Goal: Transaction & Acquisition: Obtain resource

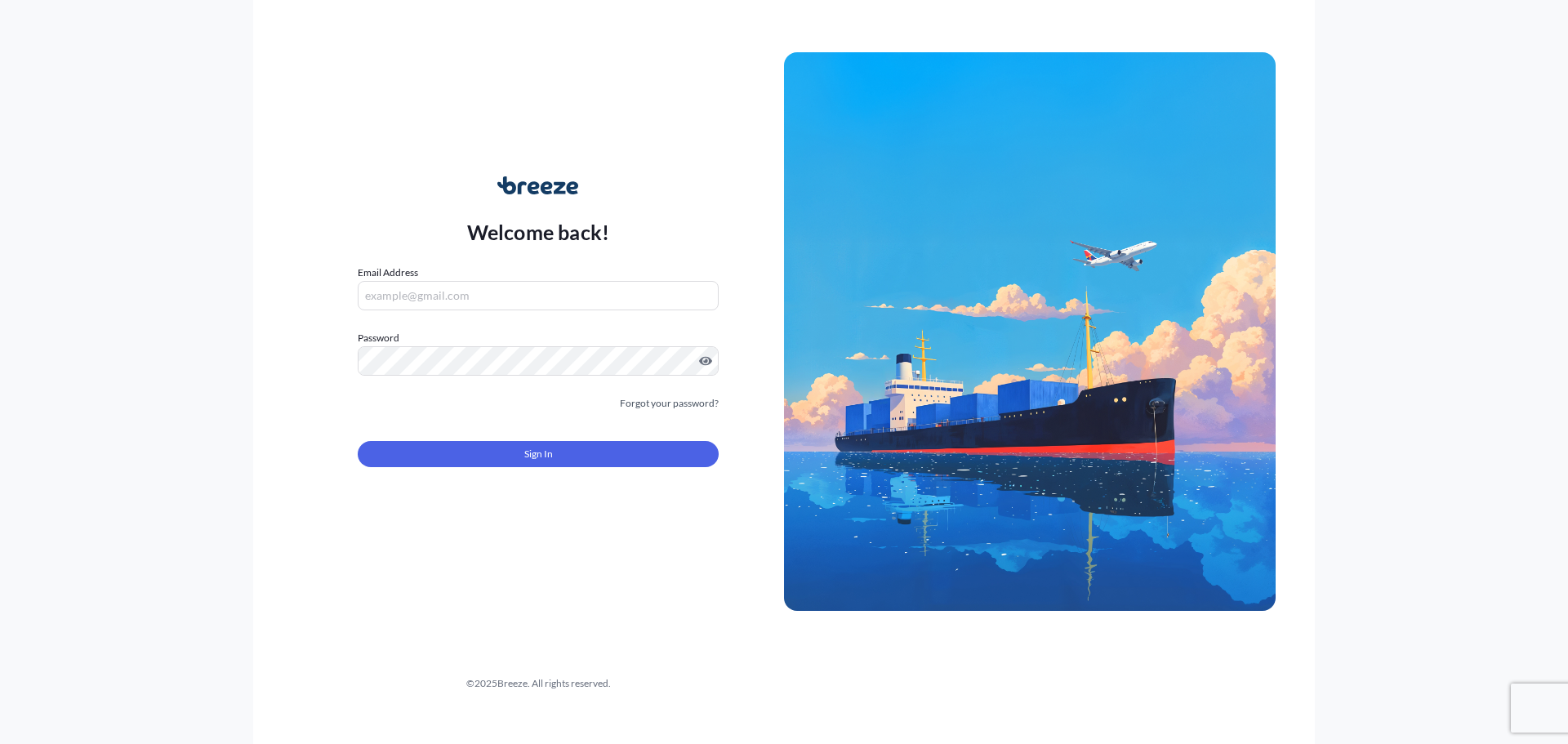
click at [494, 294] on input "Email Address" at bounding box center [538, 295] width 361 height 29
type input "[PERSON_NAME][EMAIL_ADDRESS][PERSON_NAME][DOMAIN_NAME]"
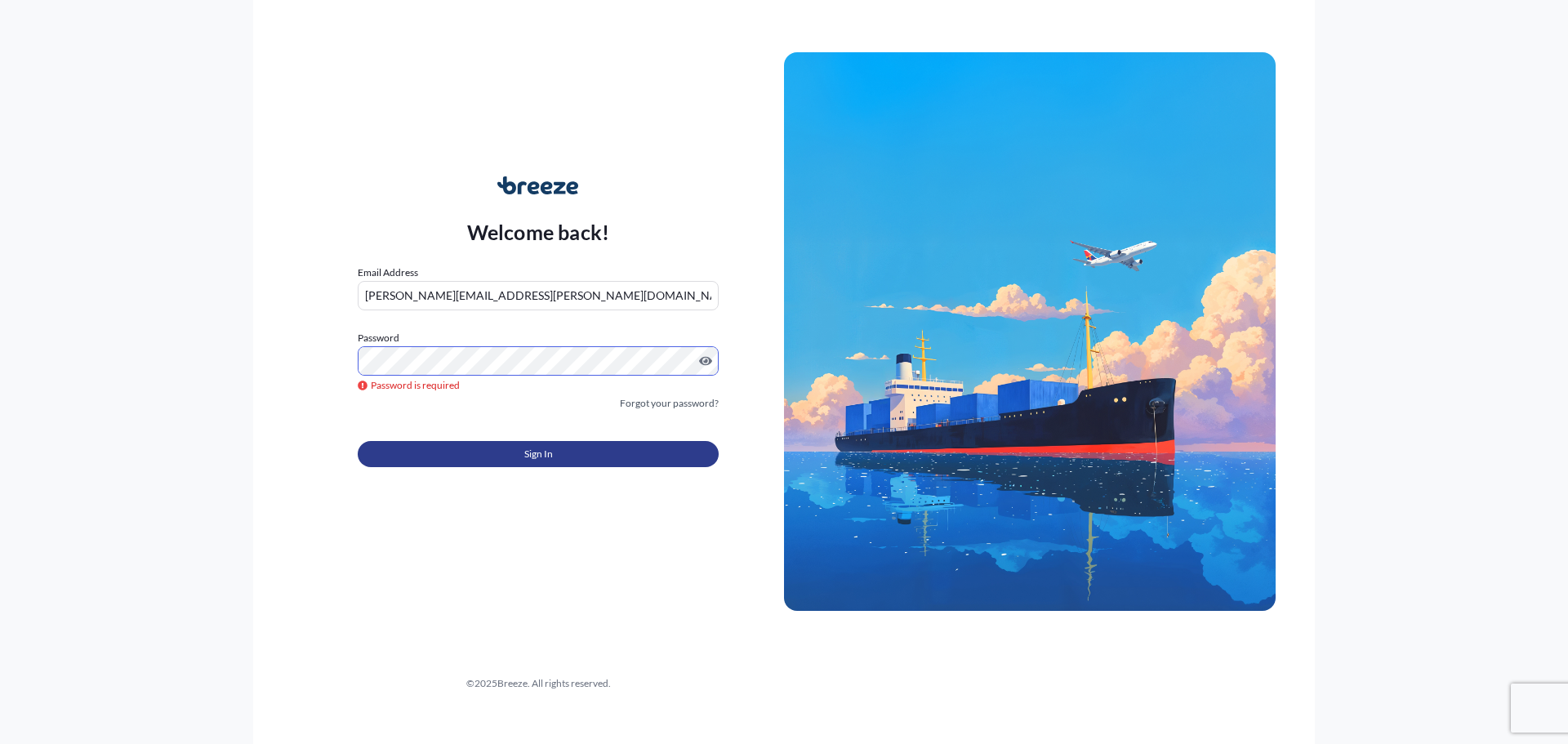
click at [575, 452] on button "Sign In" at bounding box center [538, 454] width 361 height 26
click at [576, 453] on button "Sign In" at bounding box center [538, 454] width 361 height 26
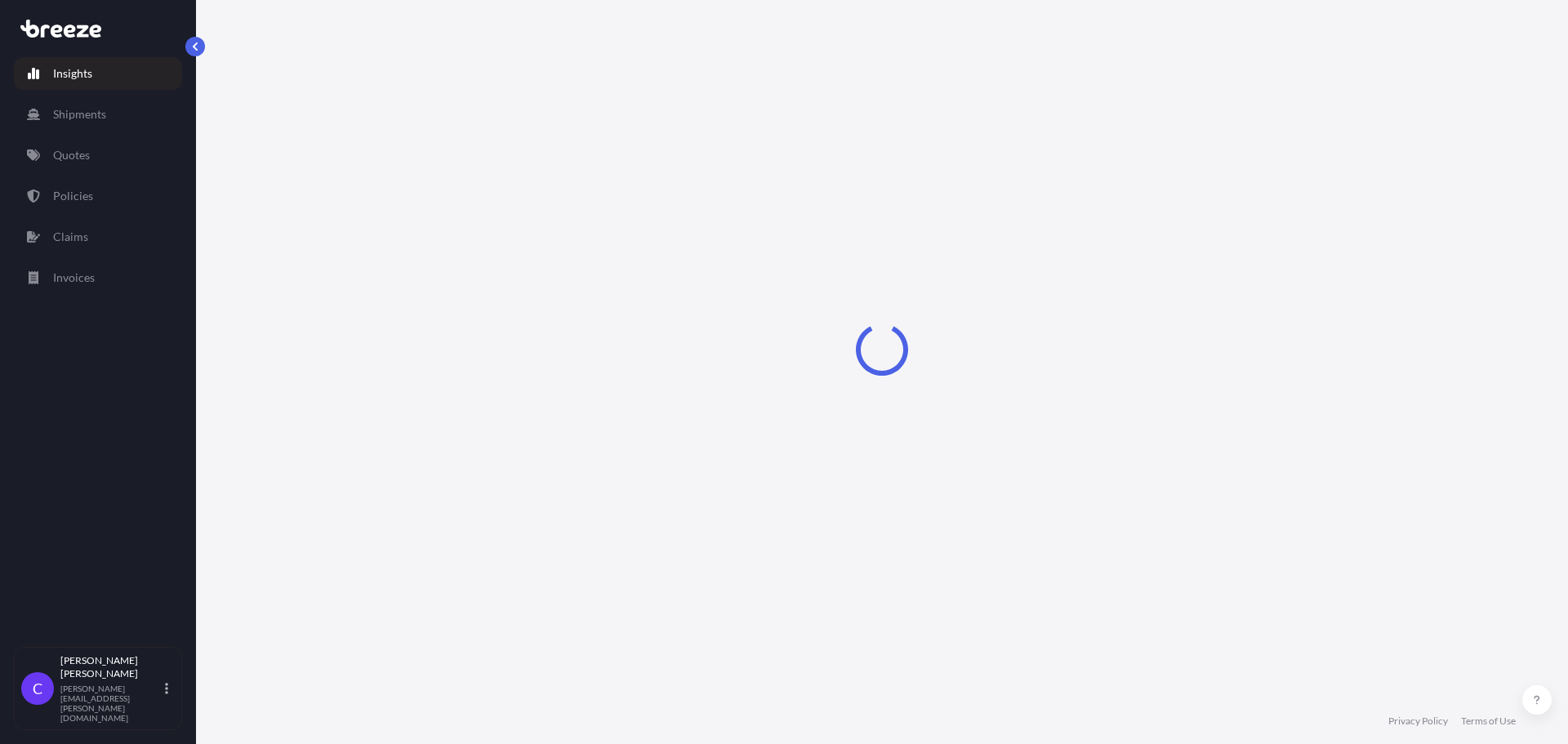
select select "2025"
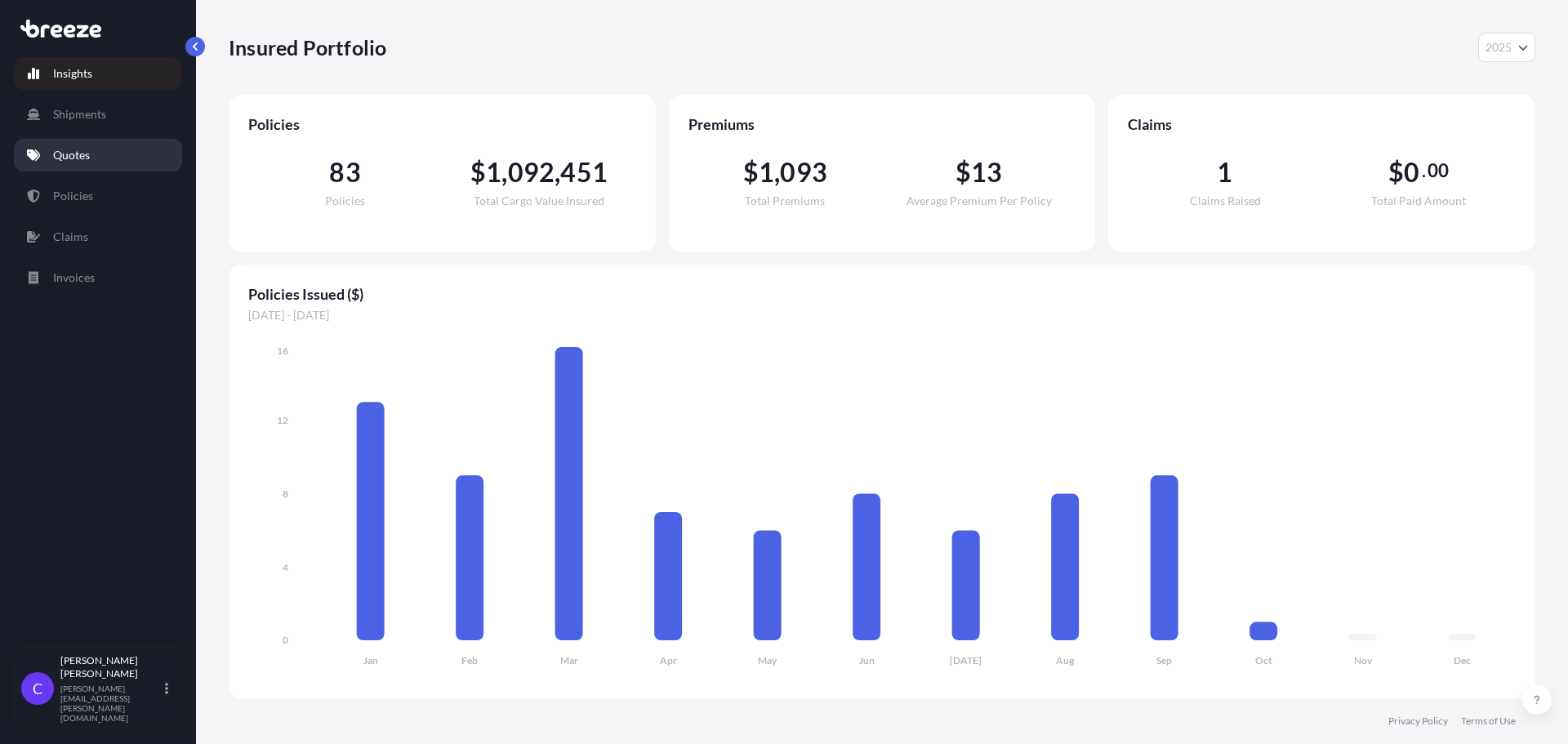
click at [77, 155] on p "Quotes" at bounding box center [71, 155] width 36 height 16
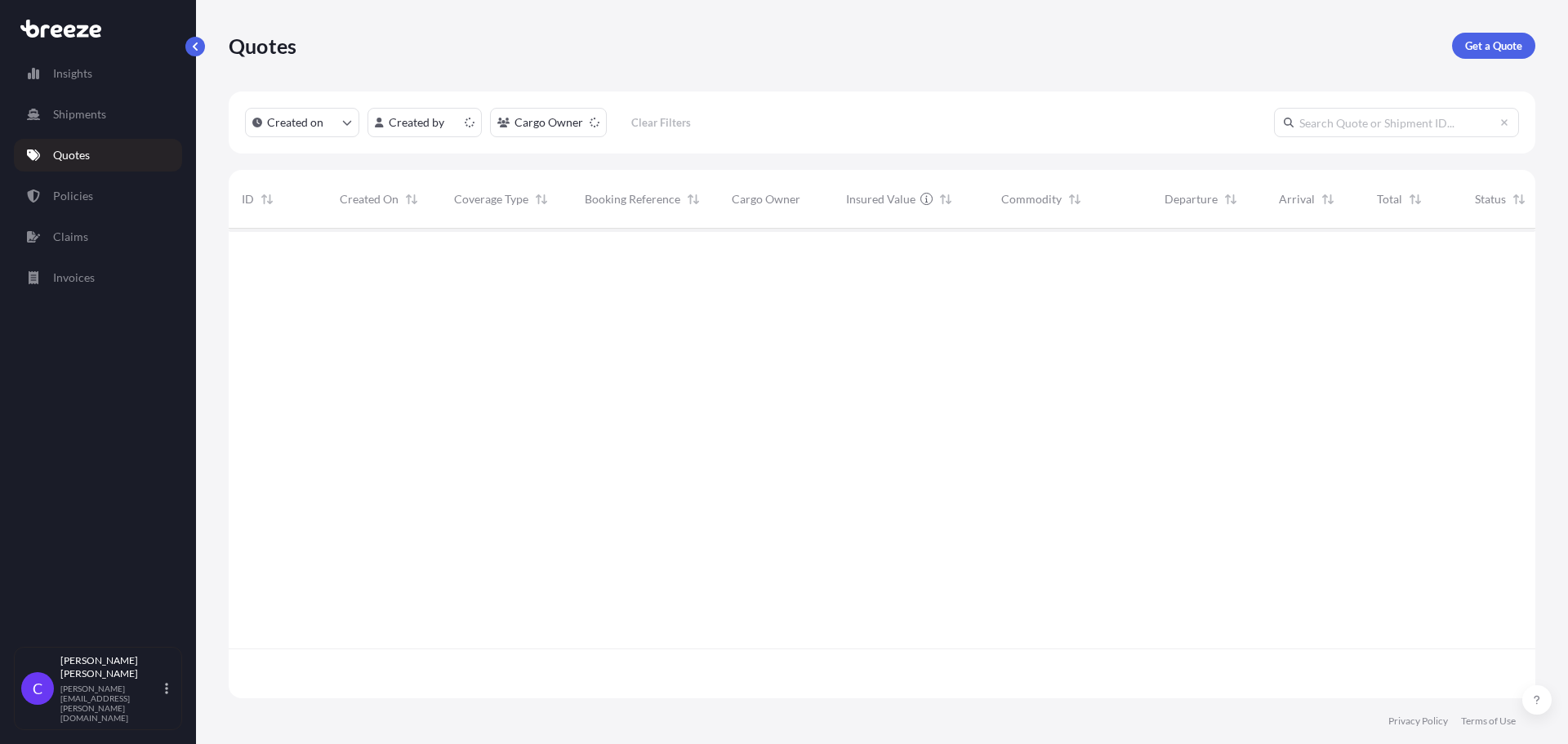
scroll to position [466, 1294]
click at [1484, 42] on p "Get a Quote" at bounding box center [1494, 45] width 57 height 16
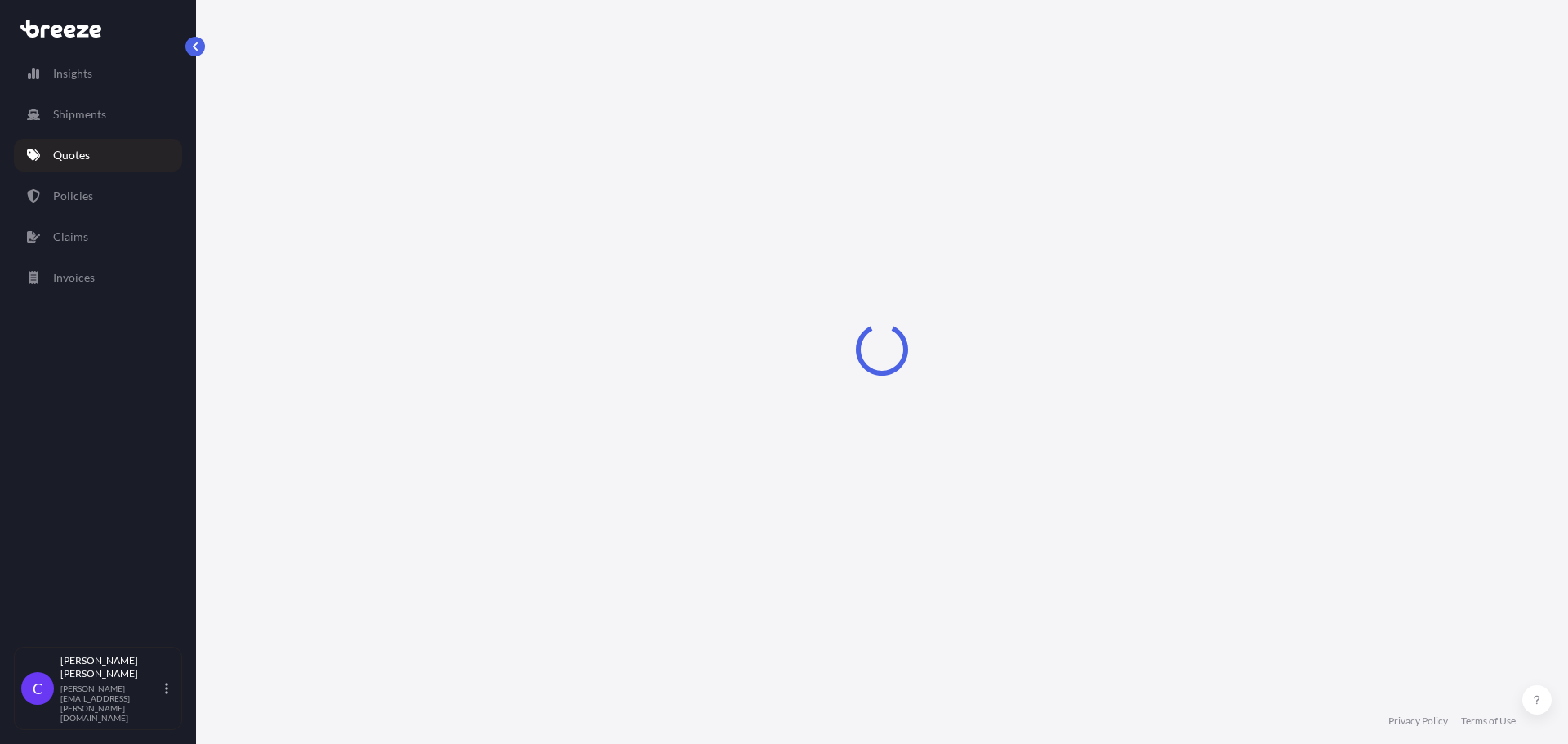
select select "Sea"
select select "1"
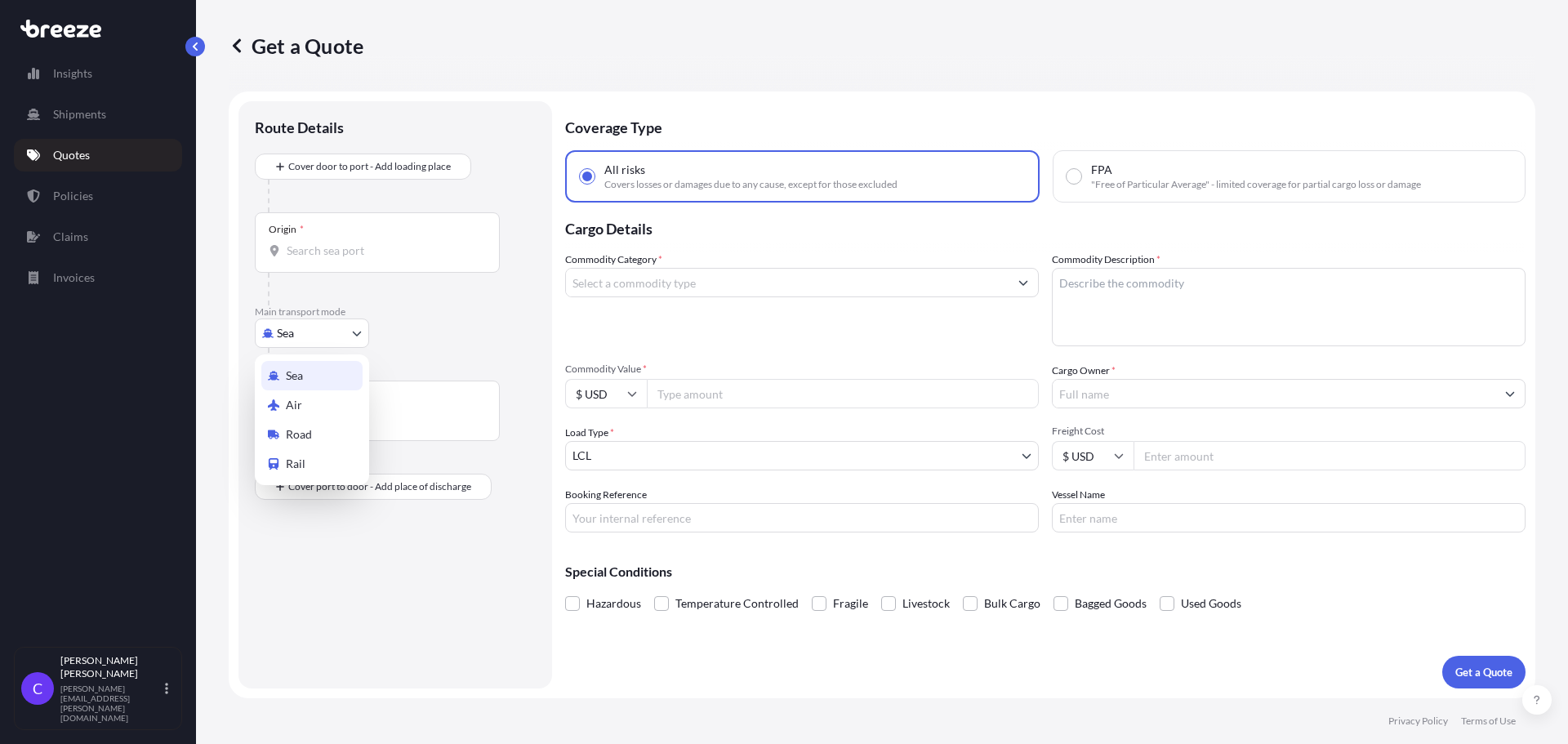
click at [355, 333] on body "Insights Shipments Quotes Policies Claims Invoices C [PERSON_NAME] [PERSON_NAME…" at bounding box center [784, 372] width 1568 height 744
click at [322, 435] on div "Road" at bounding box center [312, 435] width 101 height 29
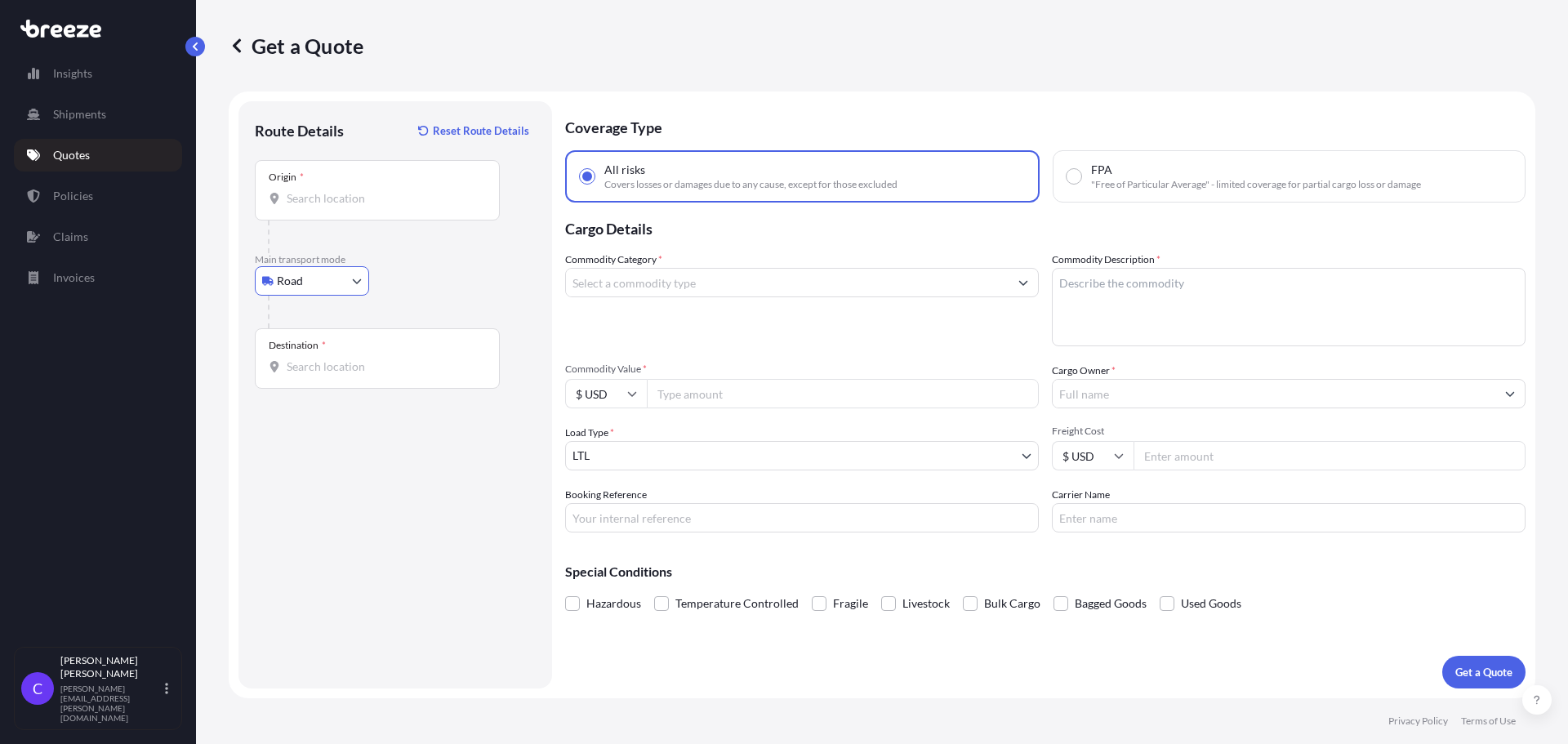
click at [401, 194] on input "Origin *" at bounding box center [383, 198] width 193 height 16
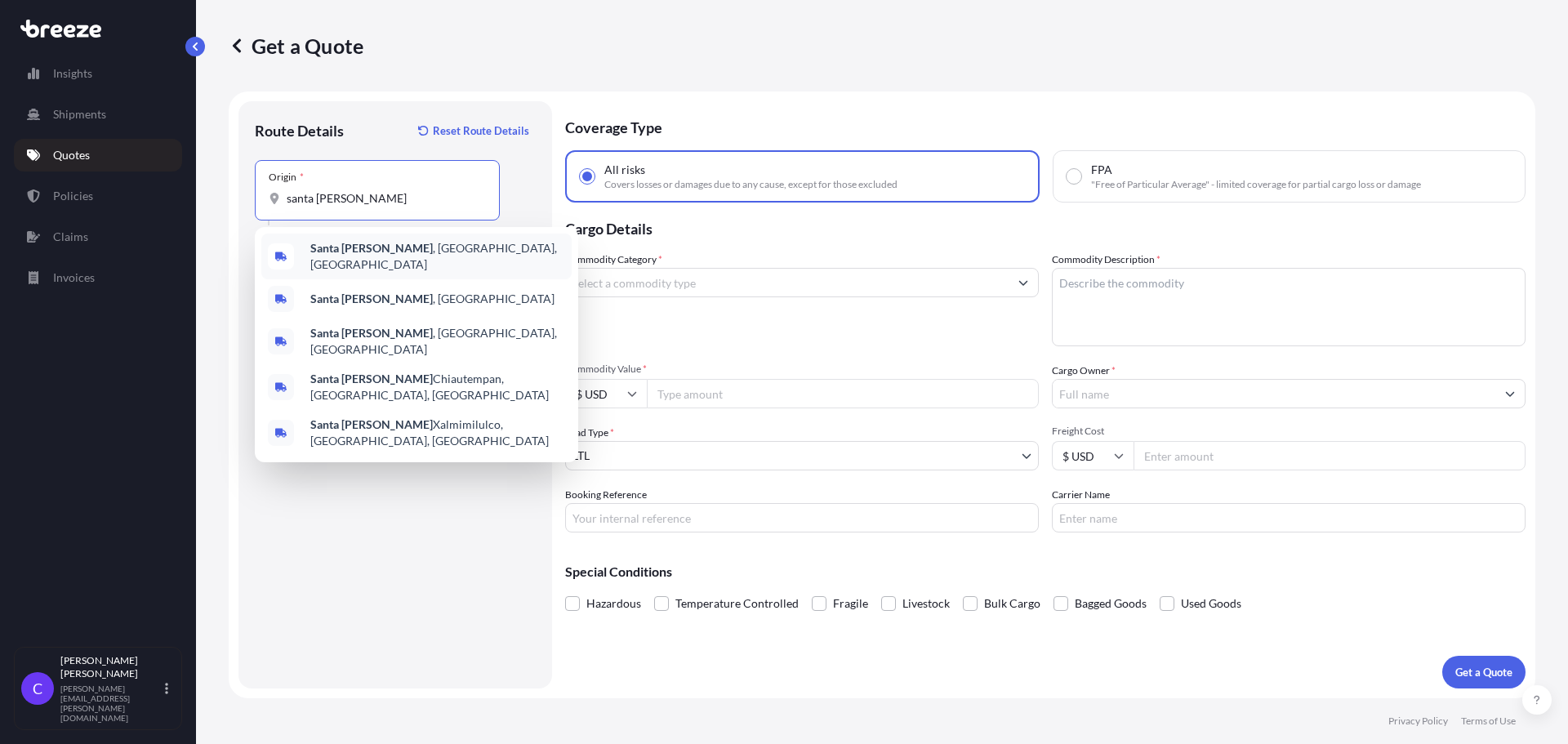
click at [365, 253] on span "[GEOGRAPHIC_DATA] , [GEOGRAPHIC_DATA], [GEOGRAPHIC_DATA]" at bounding box center [437, 256] width 255 height 33
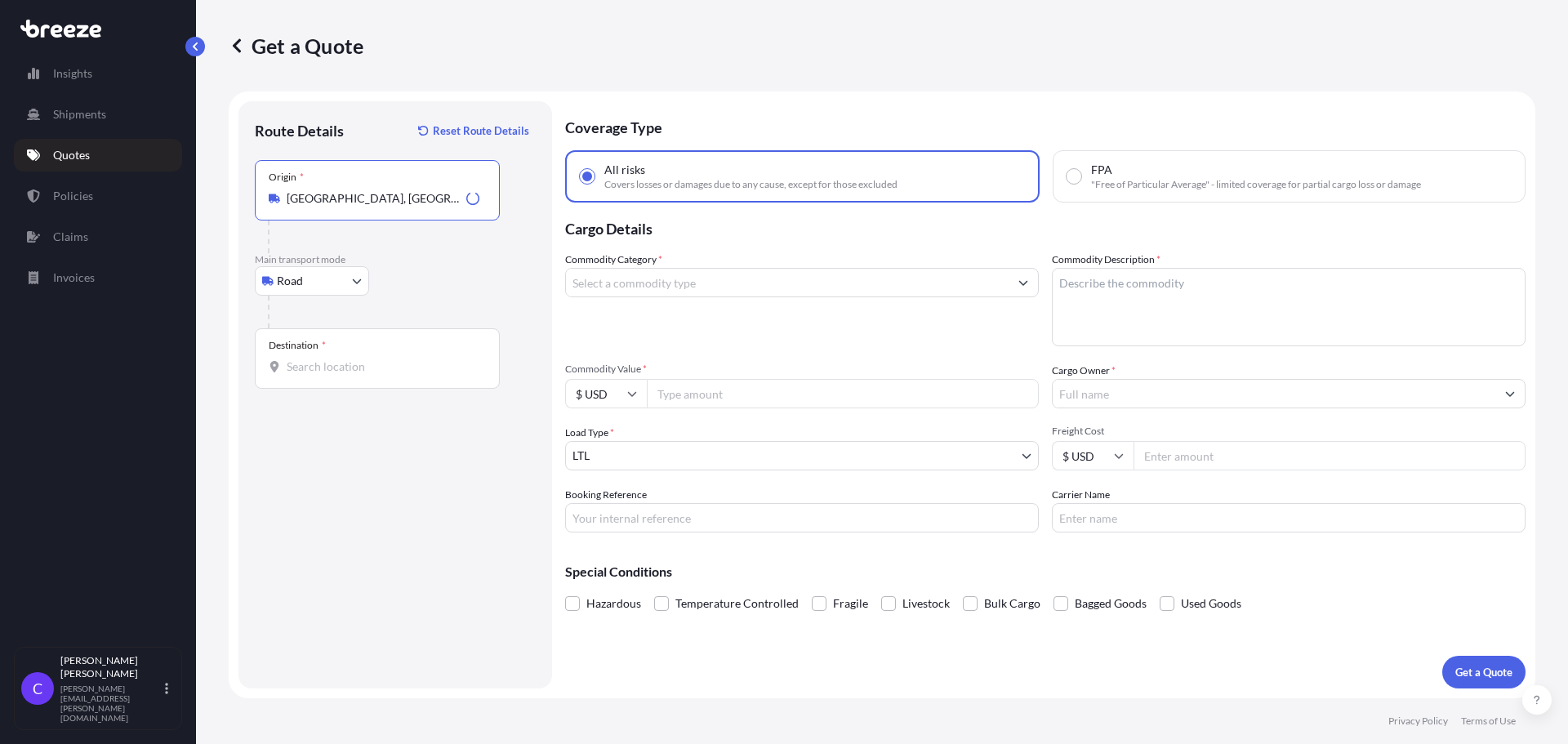
type input "[GEOGRAPHIC_DATA], [GEOGRAPHIC_DATA], [GEOGRAPHIC_DATA]"
click at [348, 372] on input "Destination *" at bounding box center [383, 366] width 193 height 16
type input "[US_STATE][GEOGRAPHIC_DATA], [GEOGRAPHIC_DATA], [GEOGRAPHIC_DATA], [GEOGRAPHIC_…"
click at [709, 281] on input "Commodity Category *" at bounding box center [787, 282] width 443 height 29
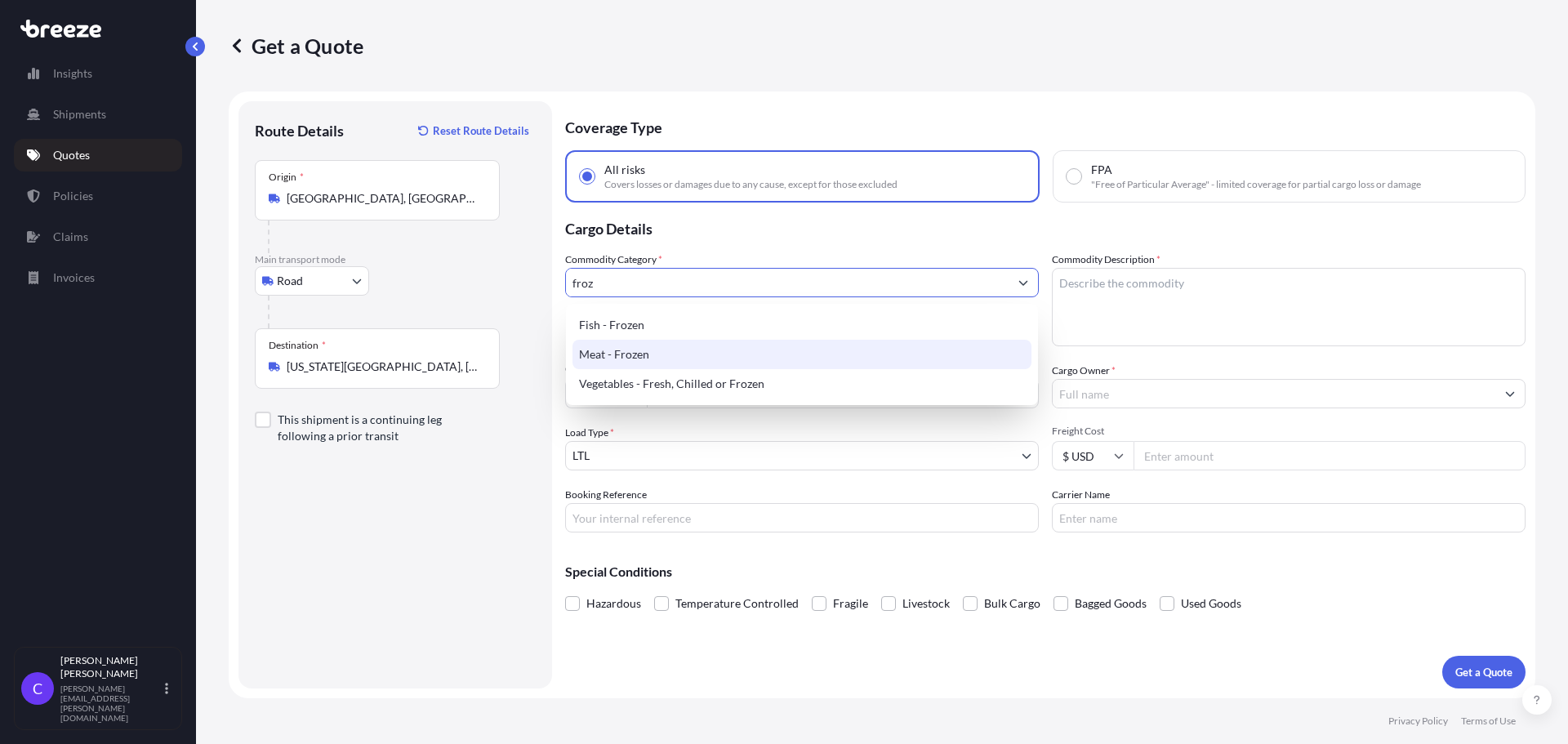
click at [666, 363] on div "Meat - Frozen" at bounding box center [802, 354] width 459 height 29
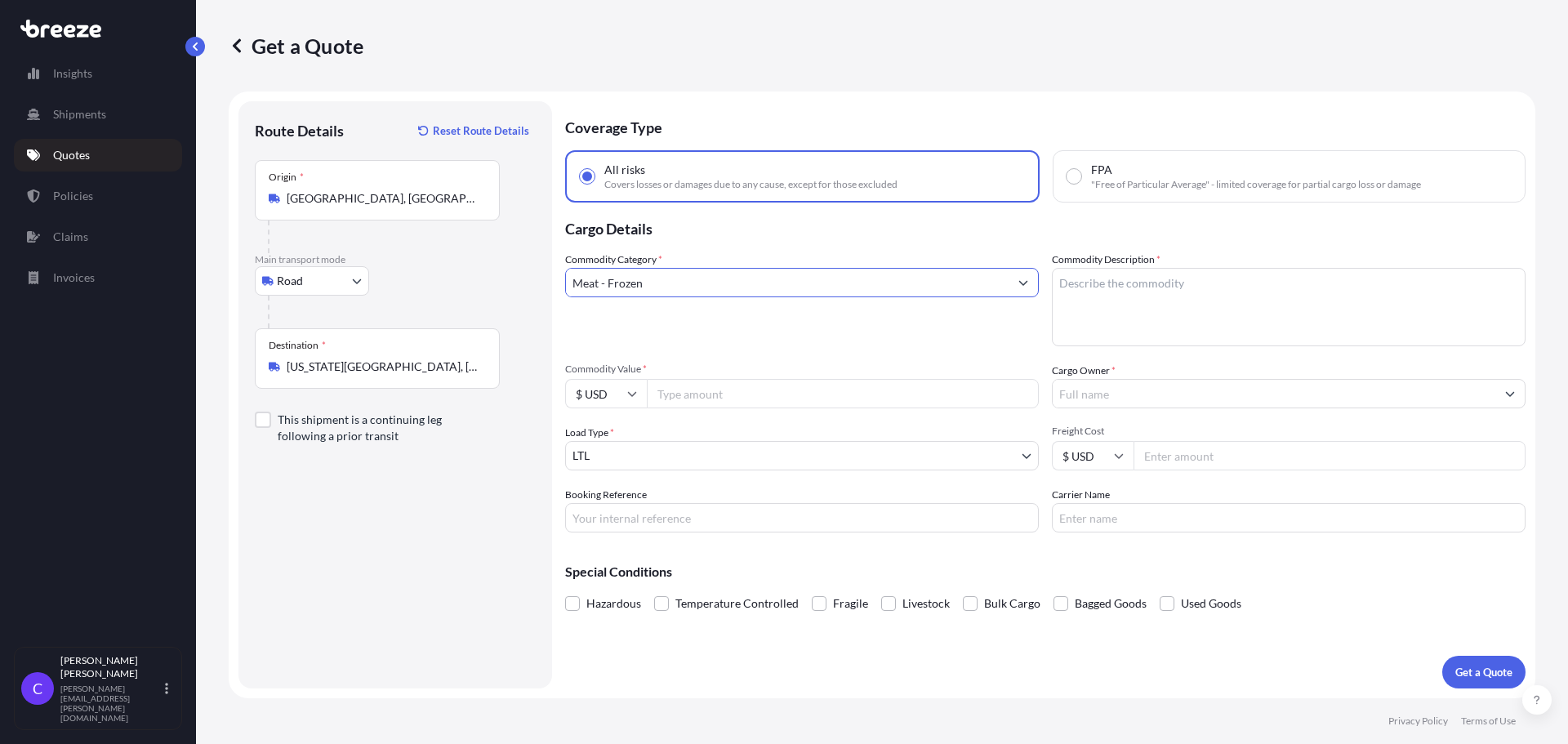
type input "Meat - Frozen"
click at [1112, 281] on textarea "Commodity Description *" at bounding box center [1288, 307] width 474 height 79
type textarea "frozen sandwiches"
click at [705, 398] on input "Commodity Value *" at bounding box center [843, 393] width 392 height 29
type input "14500"
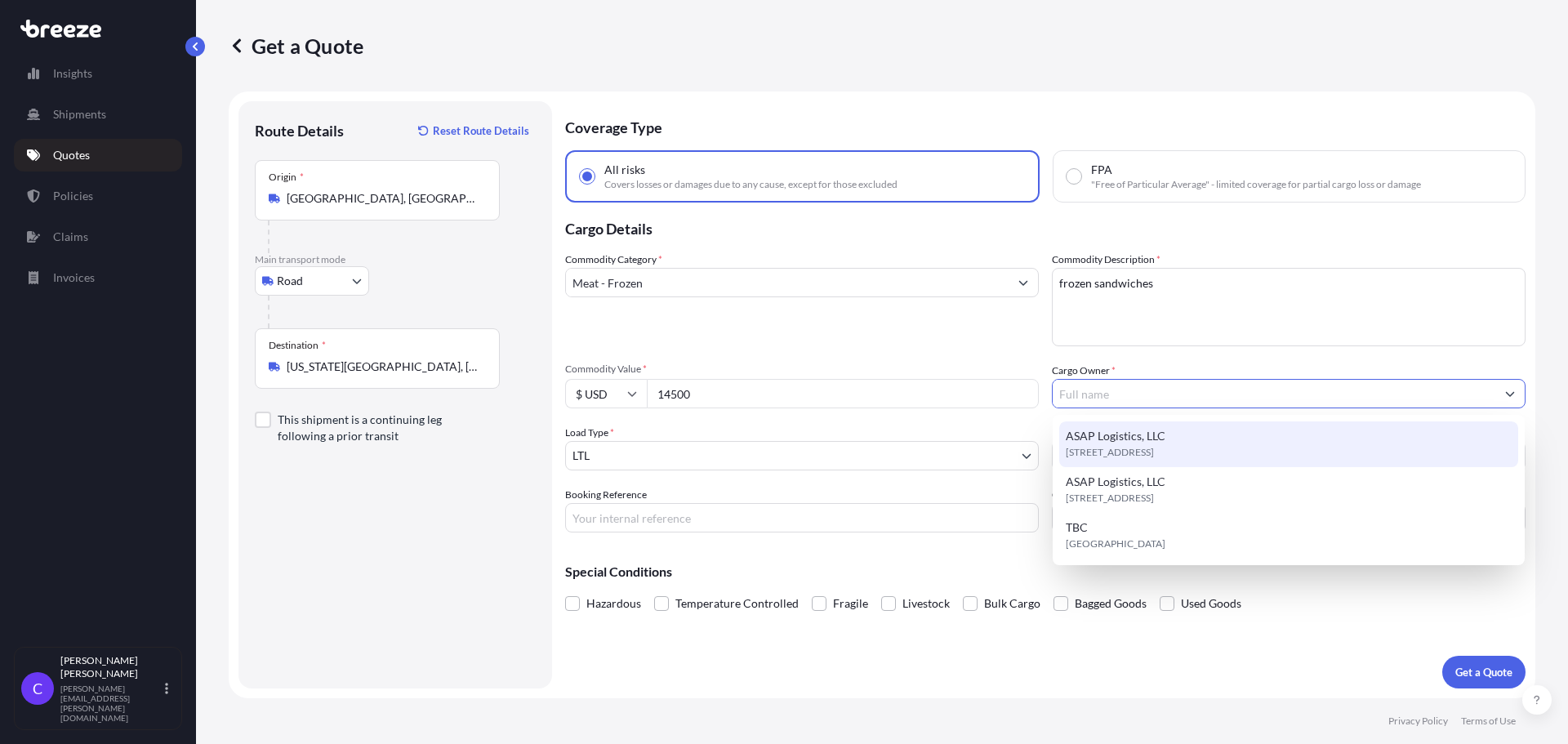
click at [1154, 445] on span "[STREET_ADDRESS]" at bounding box center [1110, 452] width 88 height 16
type input "ASAP Logistics, LLC"
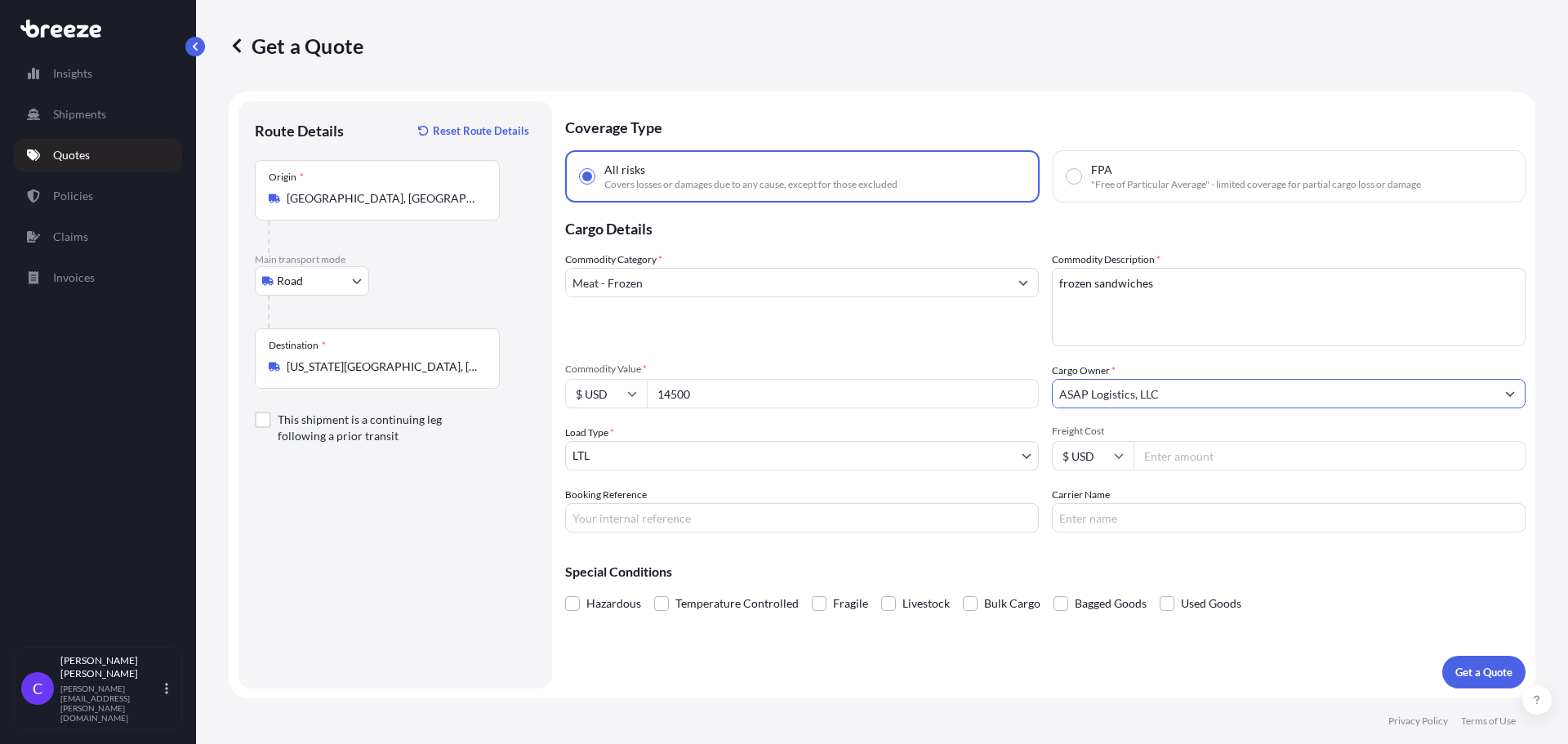
click at [1182, 457] on input "Freight Cost" at bounding box center [1330, 456] width 392 height 29
type input "1150"
click at [737, 522] on input "Booking Reference" at bounding box center [801, 518] width 474 height 29
type input "FGF5475"
type input "FFE"
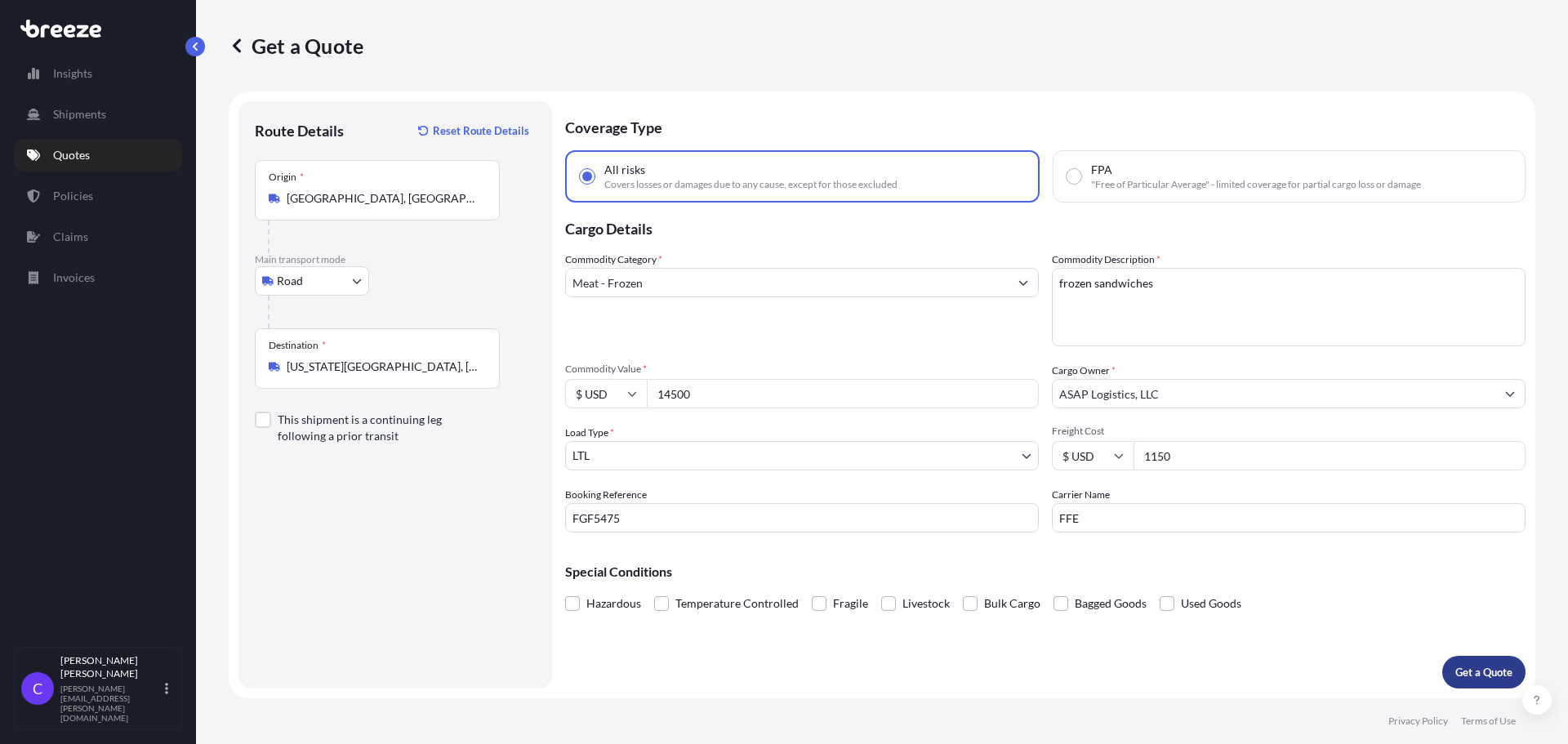
click at [1494, 670] on p "Get a Quote" at bounding box center [1484, 672] width 57 height 16
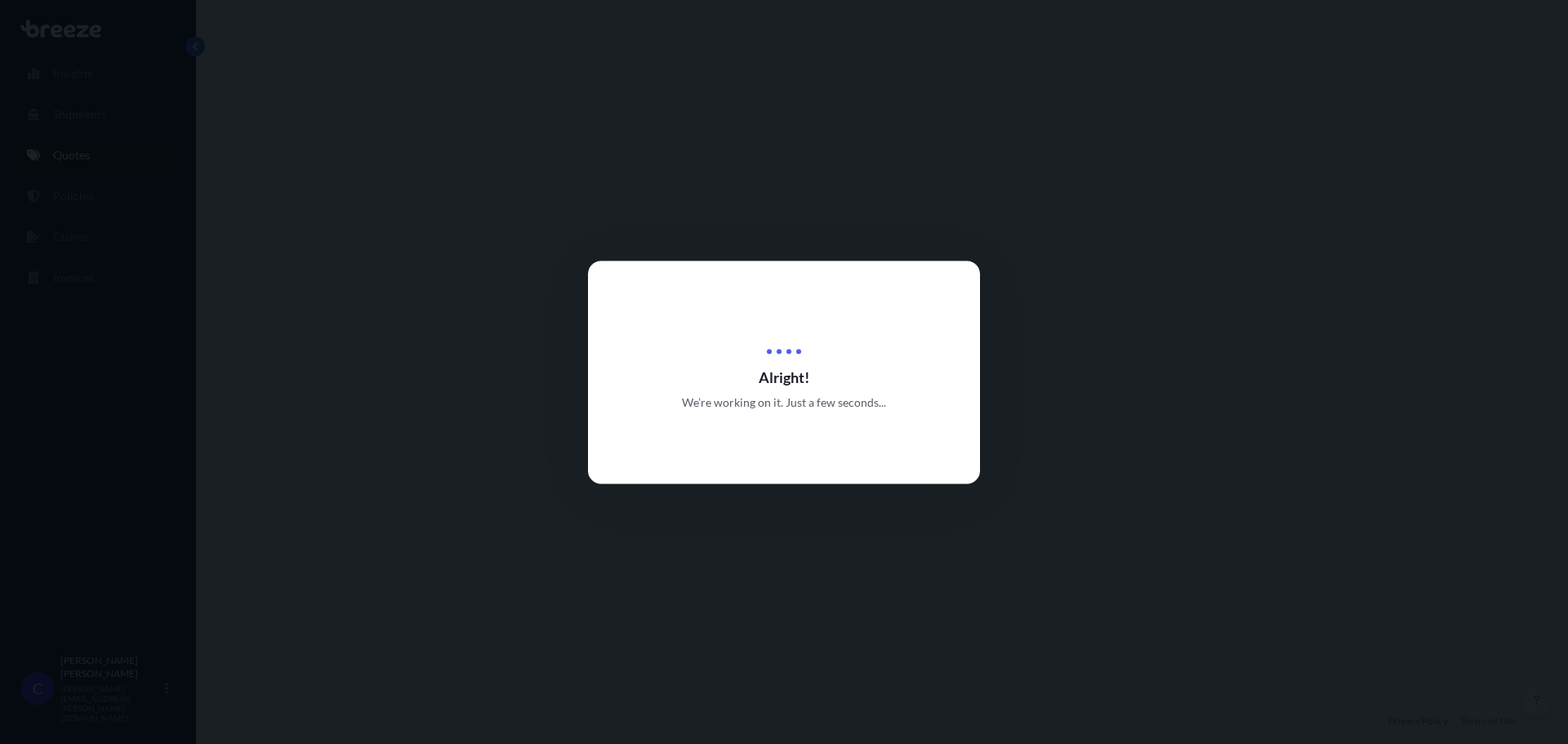
select select "Road"
select select "1"
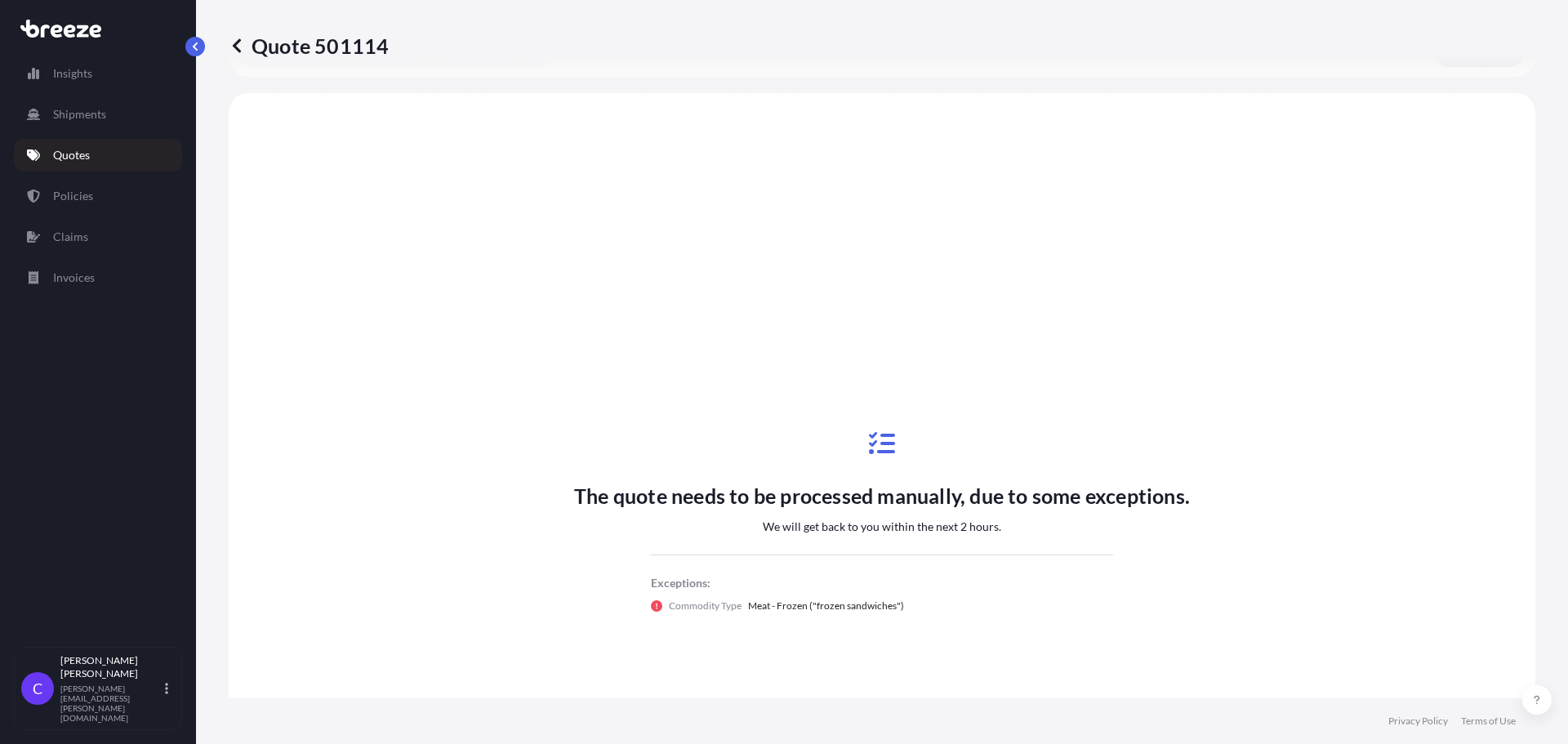
scroll to position [593, 0]
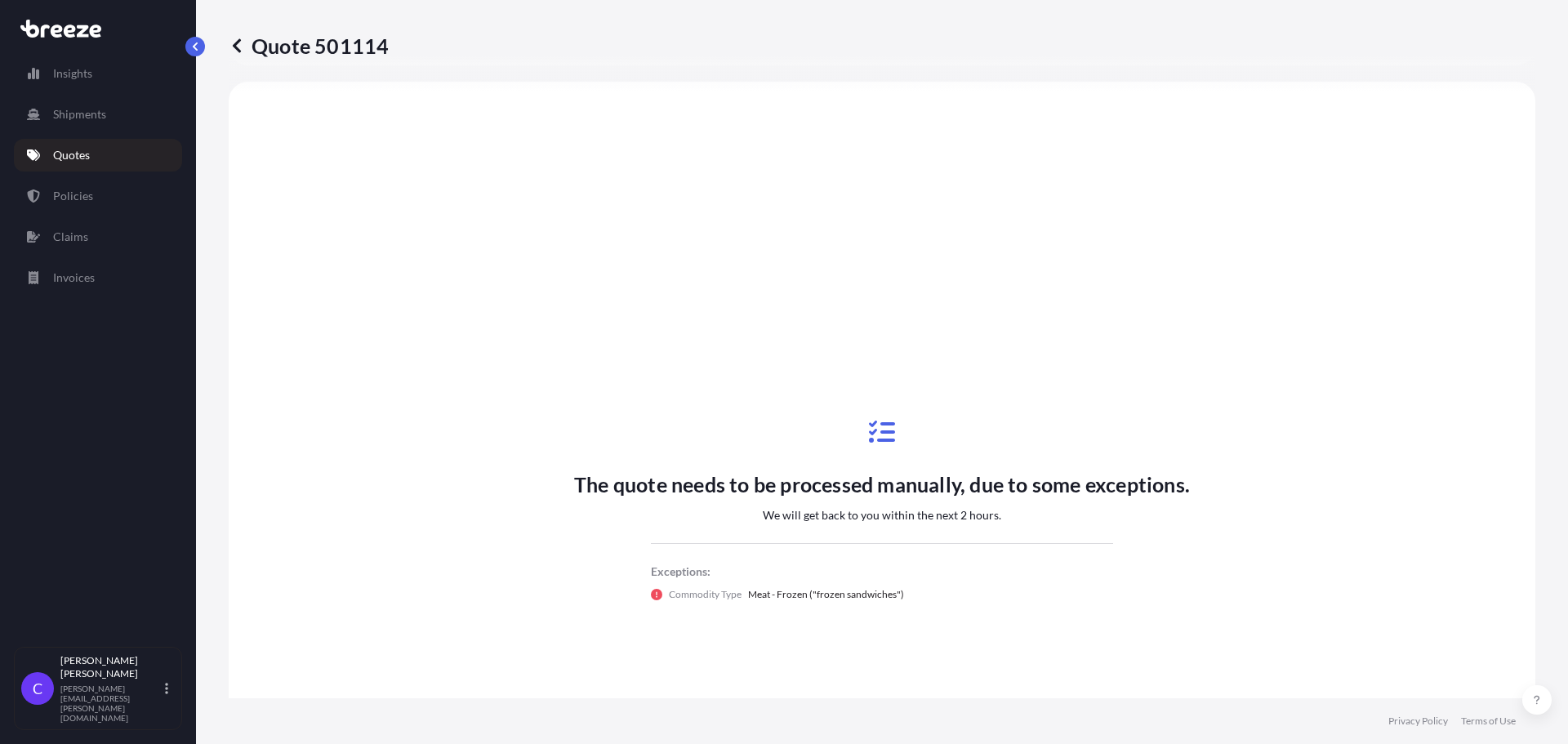
click at [236, 49] on icon at bounding box center [236, 45] width 8 height 14
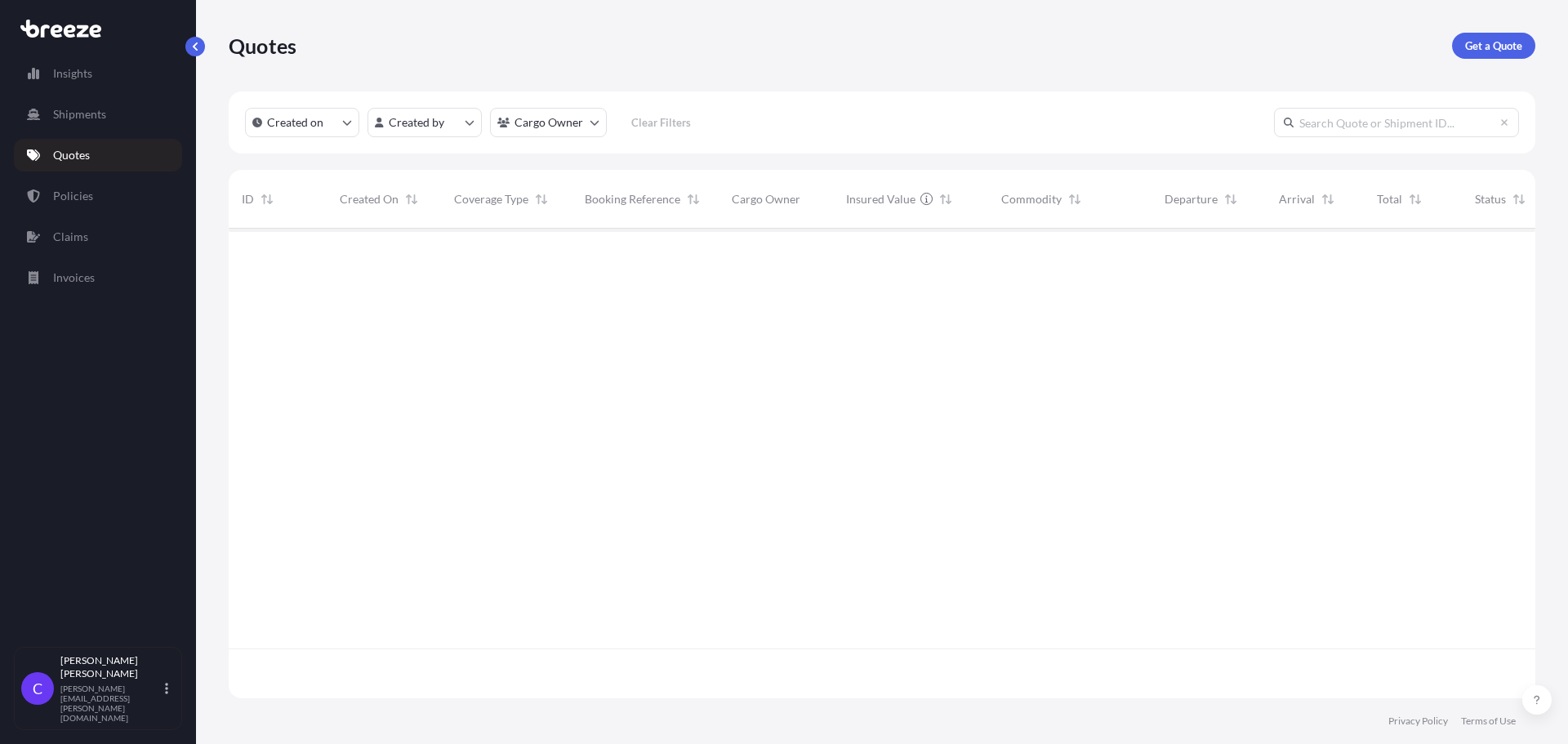
scroll to position [466, 1294]
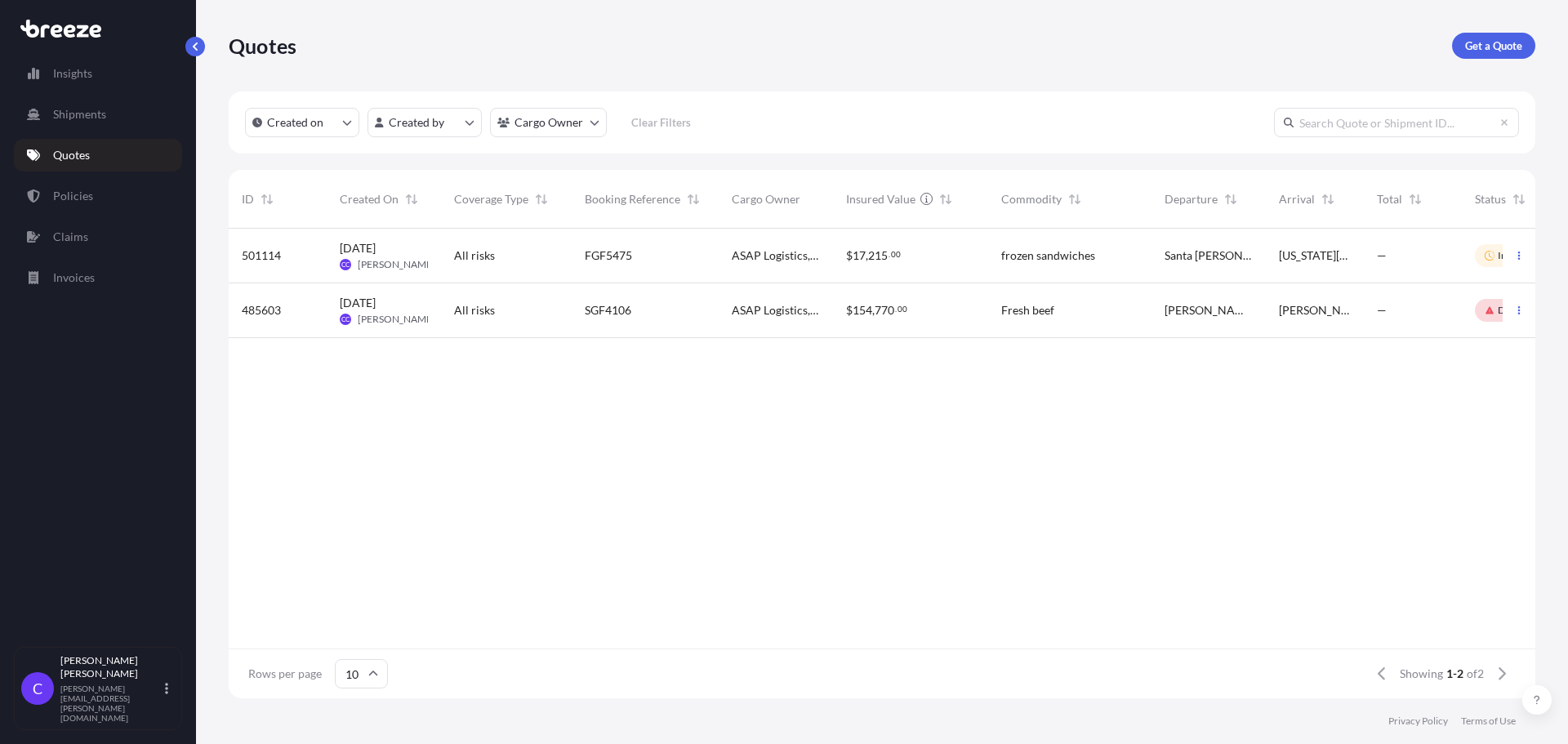
click at [690, 256] on div "FGF5475" at bounding box center [645, 256] width 121 height 16
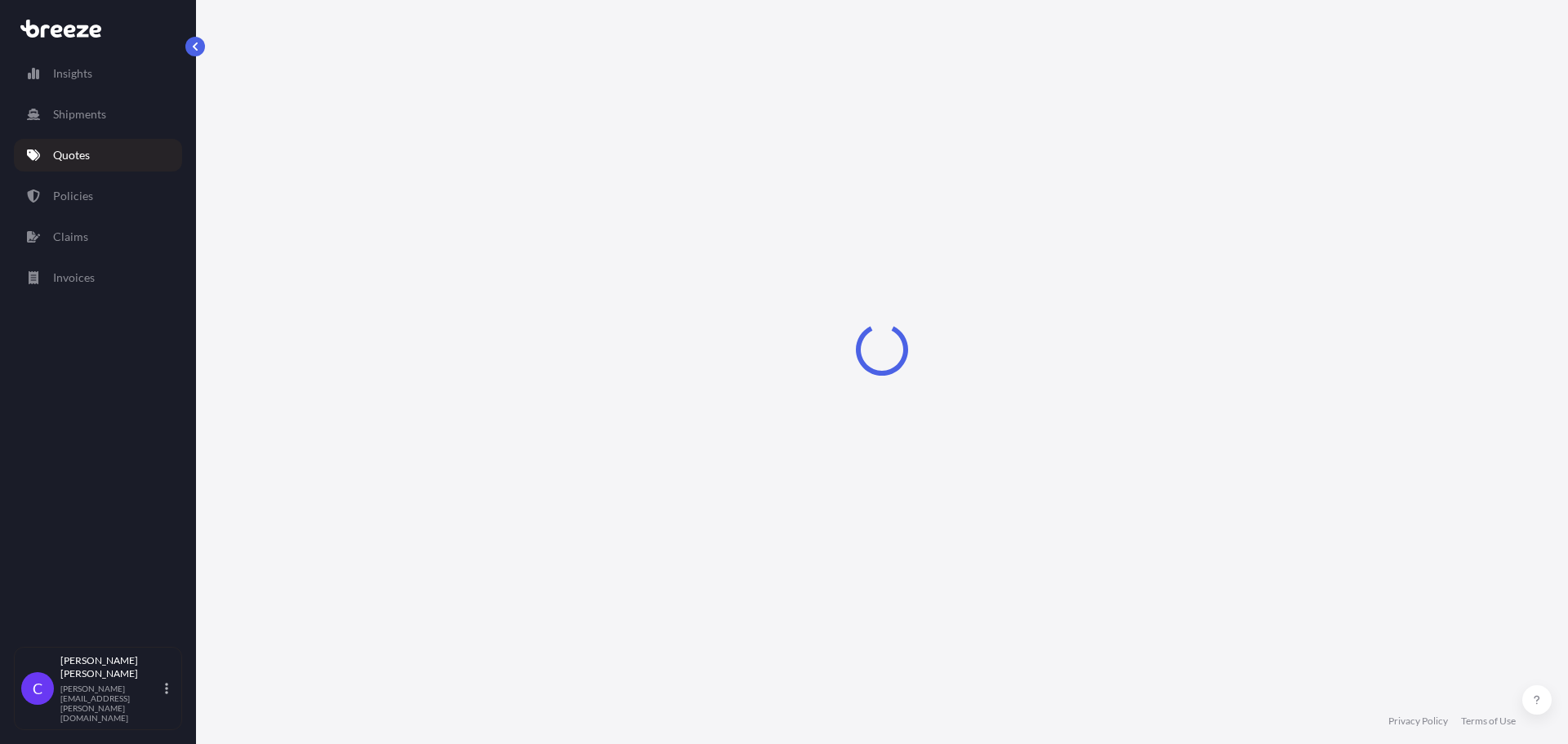
select select "Road"
select select "1"
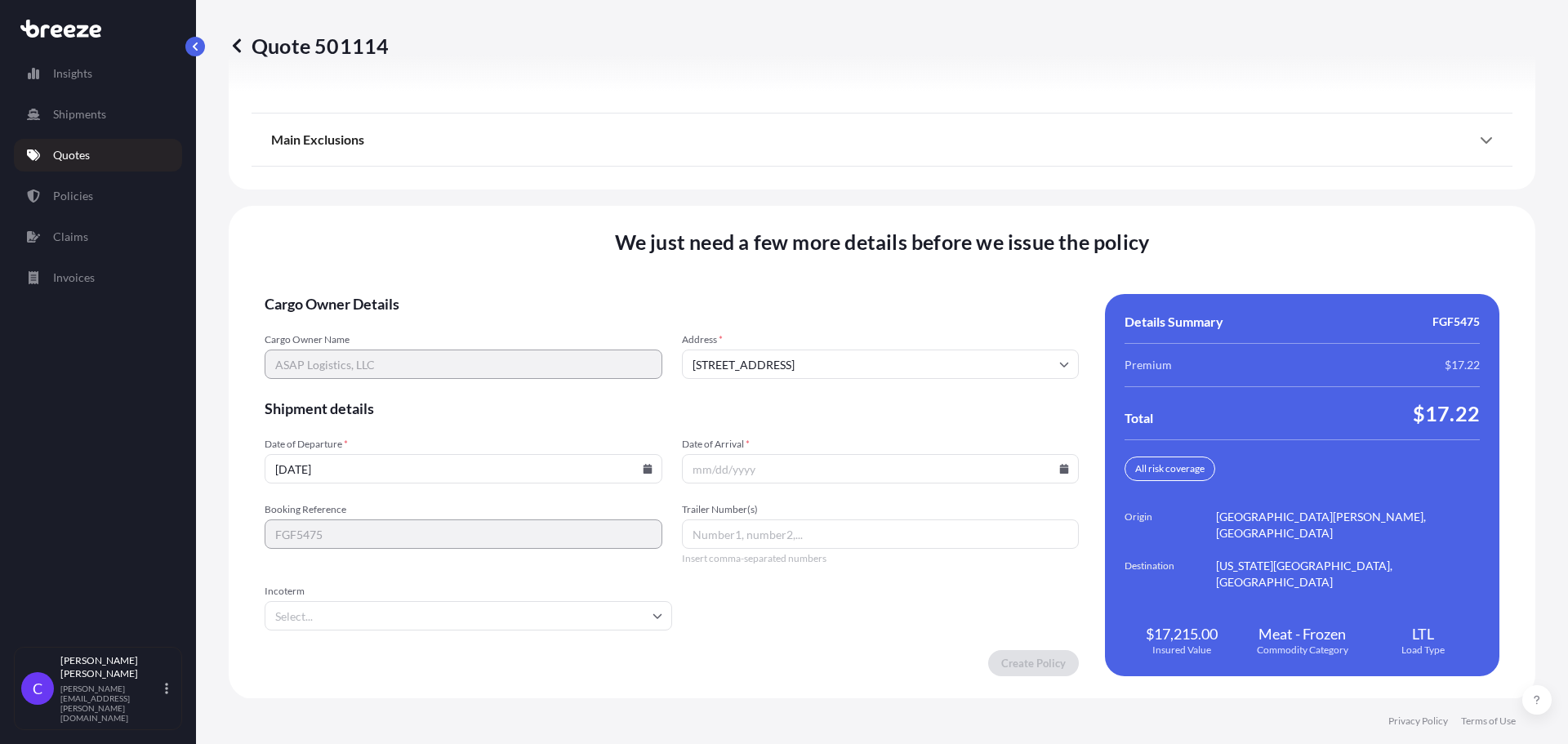
scroll to position [2384, 0]
click at [651, 469] on icon at bounding box center [647, 468] width 9 height 10
click at [552, 289] on button "10" at bounding box center [539, 288] width 26 height 26
type input "[DATE]"
click at [1006, 467] on input "Date of Arrival *" at bounding box center [880, 468] width 398 height 29
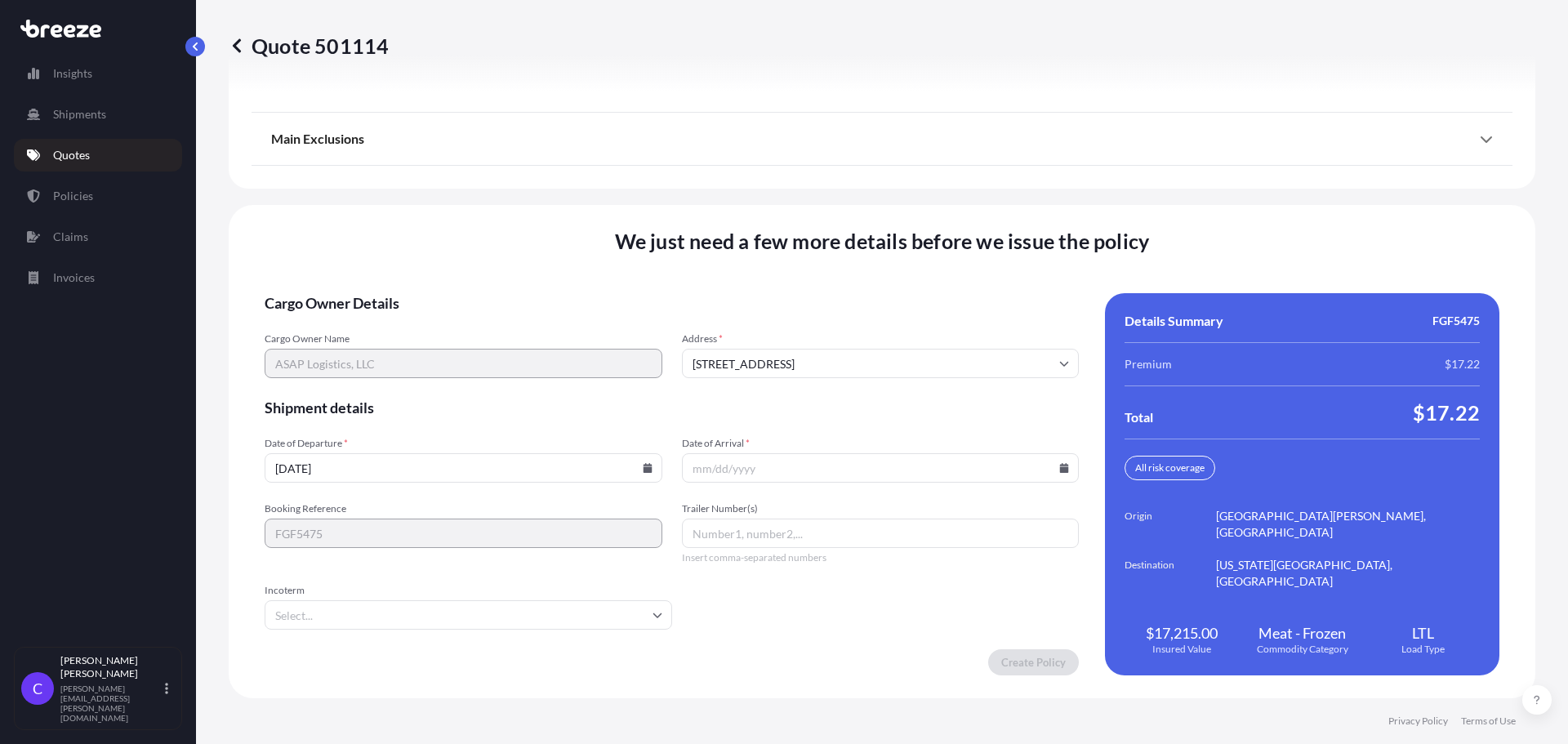
click at [1060, 469] on icon at bounding box center [1065, 468] width 9 height 10
click at [904, 325] on button "17" at bounding box center [891, 318] width 26 height 26
type input "[DATE]"
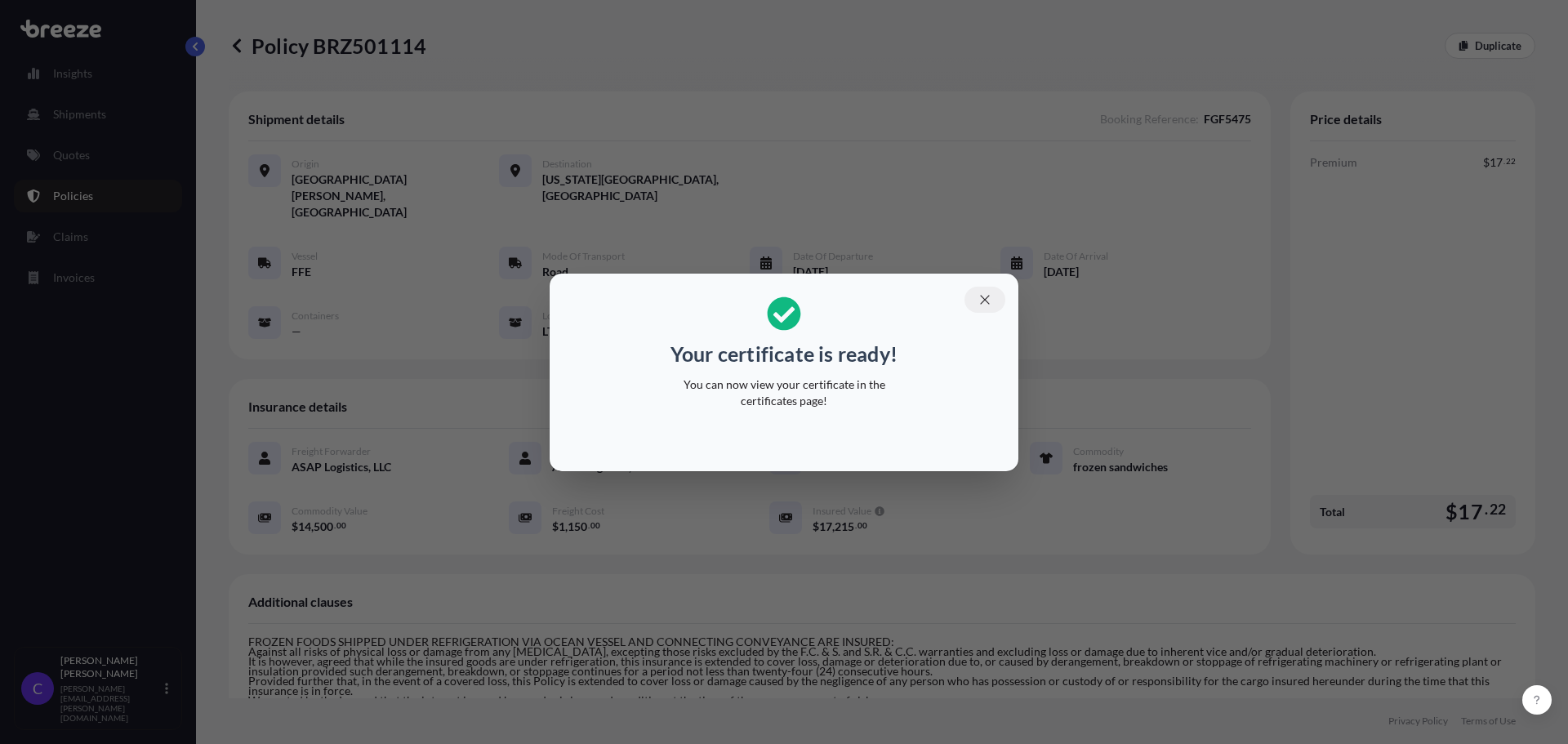
click at [984, 295] on icon "button" at bounding box center [985, 300] width 15 height 15
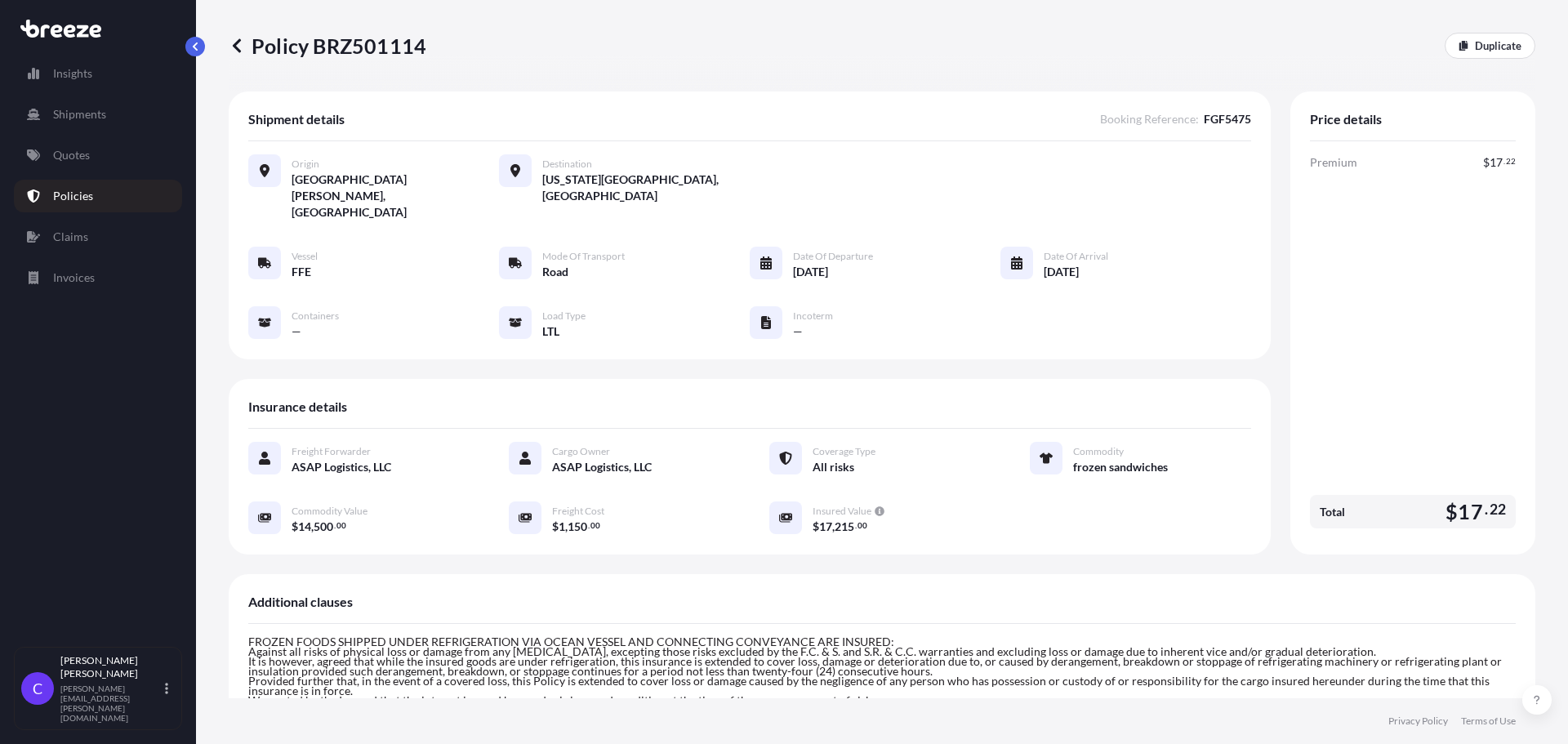
click at [237, 50] on icon at bounding box center [236, 45] width 8 height 14
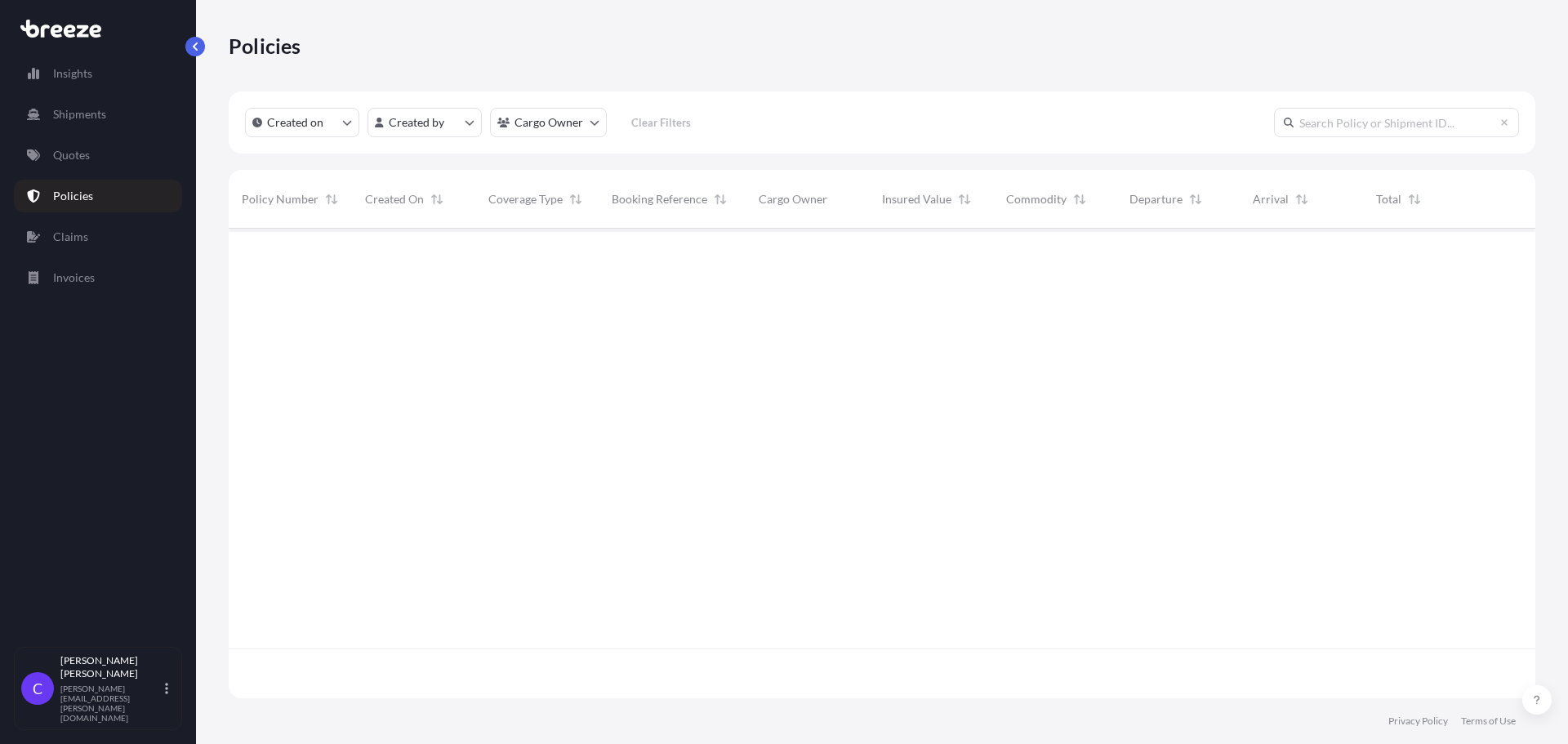
scroll to position [466, 1294]
